Goal: Task Accomplishment & Management: Manage account settings

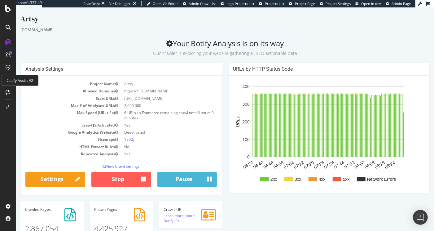
click at [10, 53] on div at bounding box center [10, 52] width 3 height 3
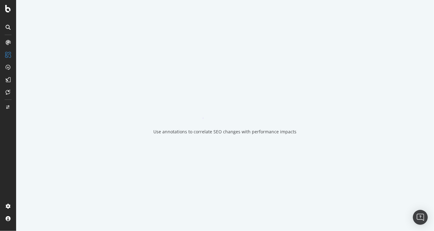
click at [7, 41] on icon at bounding box center [8, 42] width 5 height 5
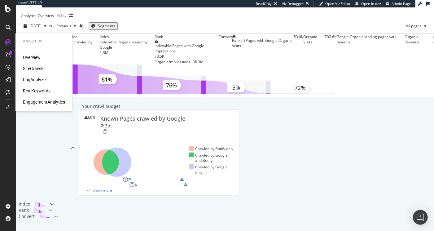
click at [41, 90] on div "RealKeywords" at bounding box center [37, 91] width 28 height 6
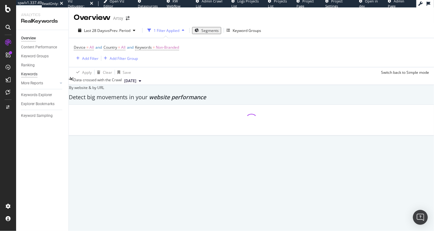
click at [31, 73] on div "Keywords" at bounding box center [29, 74] width 16 height 7
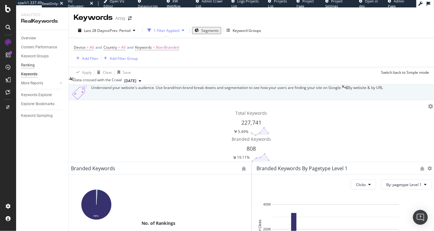
click at [29, 65] on div "Ranking" at bounding box center [28, 65] width 14 height 7
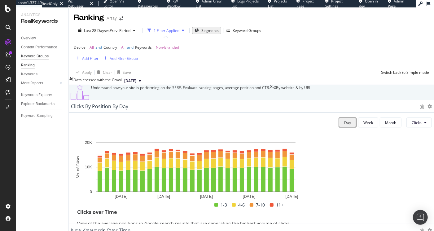
click at [32, 57] on div "Keyword Groups" at bounding box center [35, 56] width 28 height 7
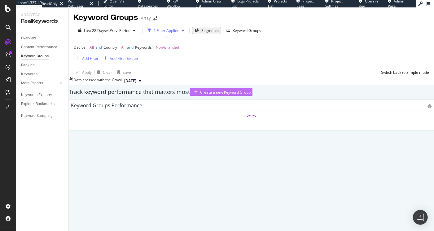
click at [251, 95] on div "Create a new Keyword Group" at bounding box center [225, 92] width 51 height 5
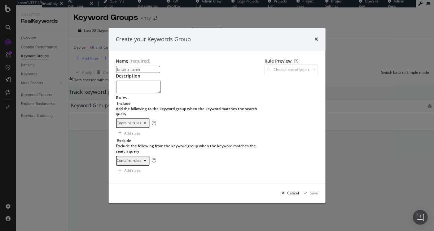
click at [116, 66] on input "modal" at bounding box center [138, 69] width 44 height 7
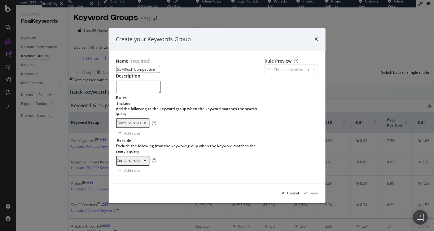
click at [121, 66] on input "SEMRush Competitive" at bounding box center [138, 69] width 44 height 7
type input "SEMRush Competitive Keywords"
click at [116, 84] on textarea "modal" at bounding box center [138, 87] width 45 height 12
type textarea "These are keywords that SEMRush shows that Artsy and competitors rank for."
click at [132, 145] on div "One Keyword per line: Keyword 1 Keyword 2 Keyword 3" at bounding box center [151, 138] width 39 height 19
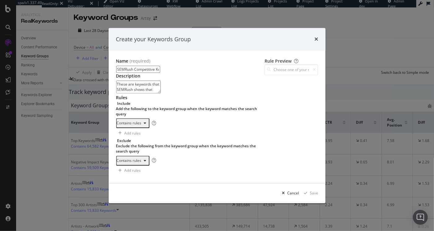
paste textarea "where to sell signed lithographs"
type textarea "where to sell signed lithographs"
click at [318, 196] on div "Save" at bounding box center [314, 192] width 8 height 5
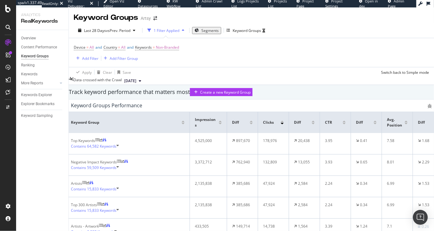
scroll to position [77, 0]
click at [101, 229] on span "Contains 2,338 Keywords" at bounding box center [92, 232] width 43 height 6
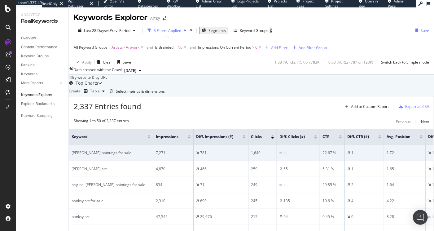
scroll to position [69, 0]
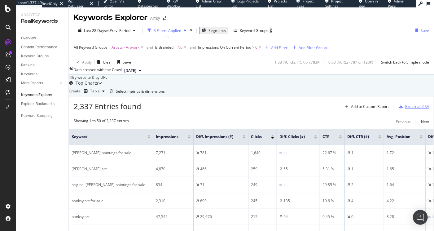
click at [406, 104] on div "Export as CSV" at bounding box center [418, 106] width 24 height 5
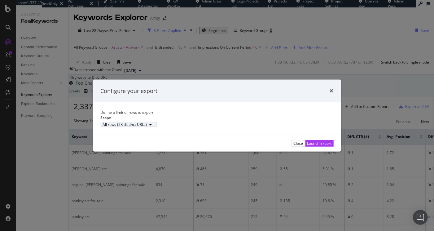
click at [147, 126] on div "All rows (2K distinct URLs)" at bounding box center [125, 125] width 44 height 4
click at [233, 124] on div "All rows (2K distinct URLs)" at bounding box center [217, 124] width 233 height 5
click at [318, 146] on div "Launch Export" at bounding box center [320, 142] width 24 height 5
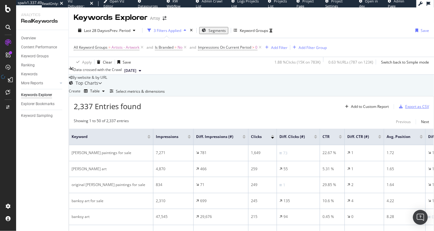
scroll to position [0, 0]
